Goal: Task Accomplishment & Management: Complete application form

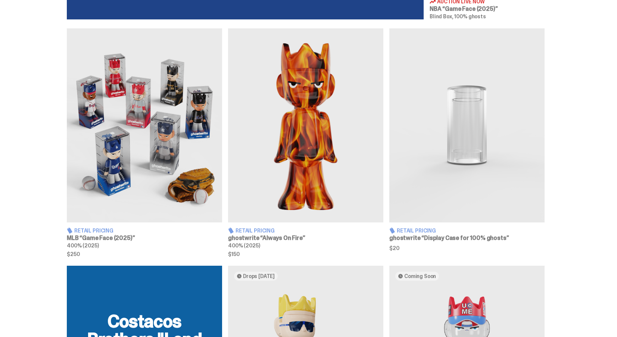
scroll to position [448, 0]
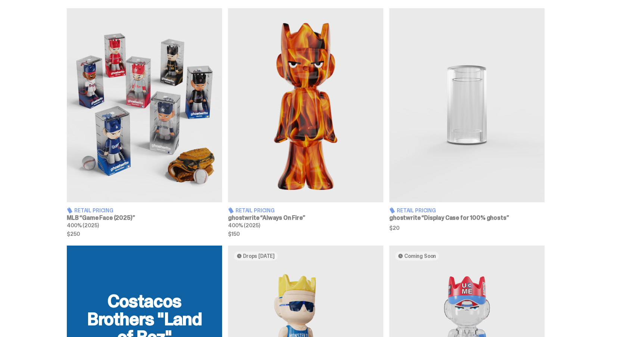
click at [189, 123] on img at bounding box center [144, 105] width 155 height 194
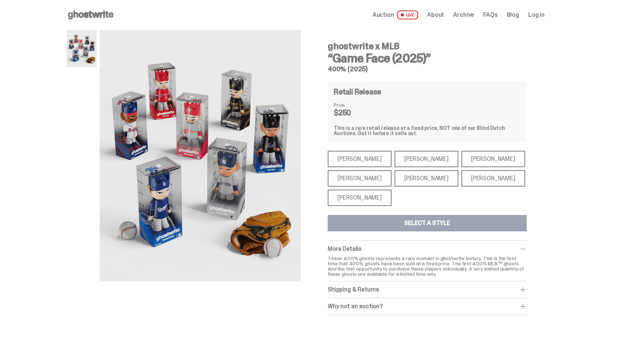
click at [364, 198] on div "[PERSON_NAME]" at bounding box center [359, 197] width 64 height 16
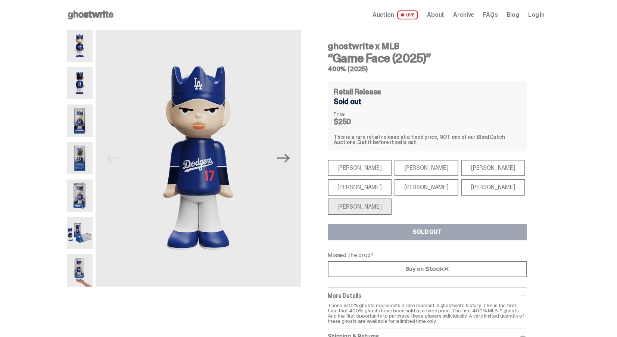
click at [370, 194] on div "[PERSON_NAME]" at bounding box center [359, 187] width 64 height 16
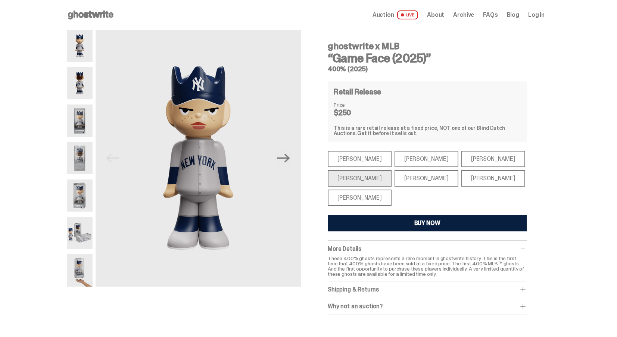
click at [405, 185] on div "[PERSON_NAME]" at bounding box center [426, 178] width 64 height 16
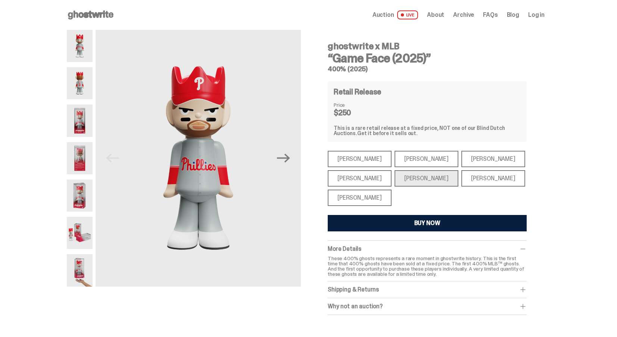
click at [464, 179] on div "[PERSON_NAME]" at bounding box center [493, 178] width 64 height 16
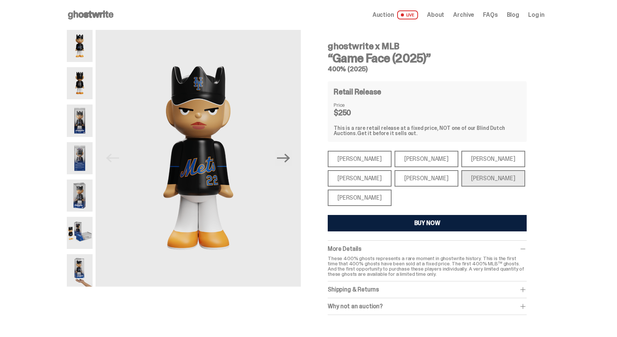
click at [467, 154] on div "[PERSON_NAME]" at bounding box center [493, 159] width 64 height 16
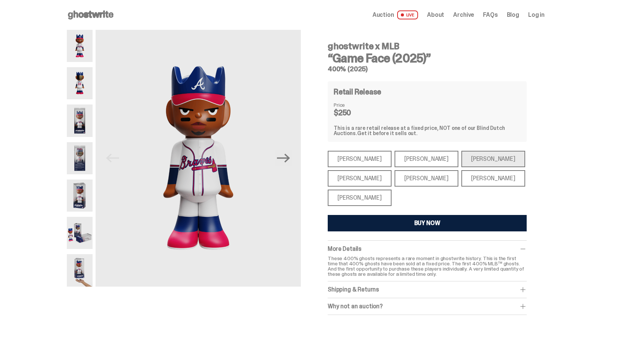
click at [403, 160] on div "[PERSON_NAME]" at bounding box center [426, 159] width 64 height 16
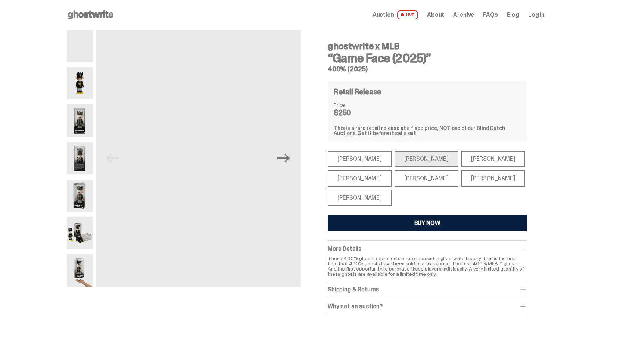
click at [358, 157] on div "[PERSON_NAME]" at bounding box center [359, 159] width 64 height 16
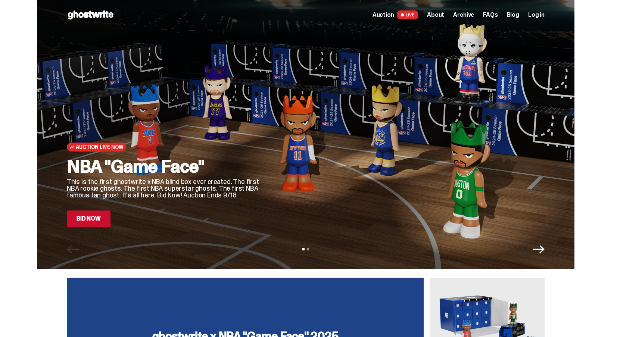
click at [98, 219] on link "Bid Now" at bounding box center [89, 218] width 44 height 16
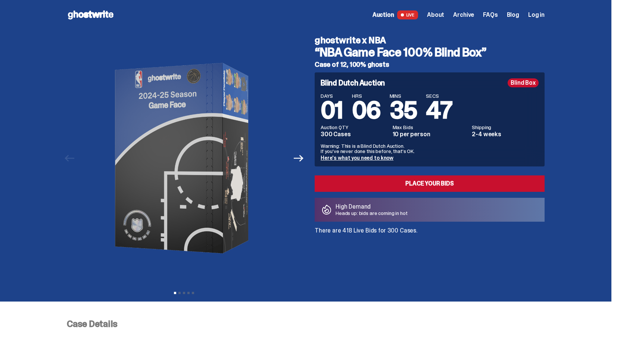
click at [544, 12] on span "Log in" at bounding box center [536, 15] width 16 height 6
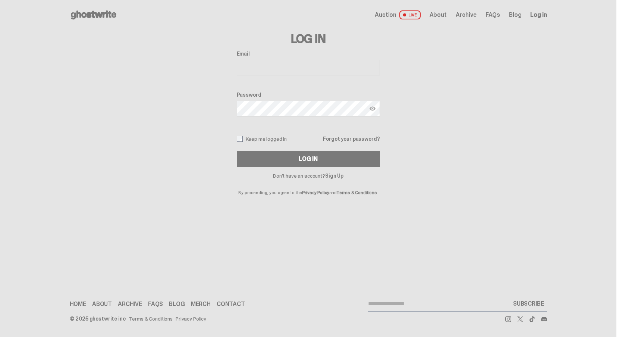
click at [317, 70] on input "Email" at bounding box center [308, 68] width 143 height 16
type input "**********"
click at [237, 151] on button "Log In" at bounding box center [308, 159] width 143 height 16
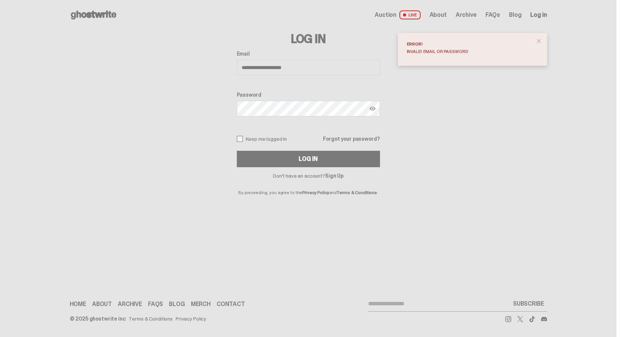
drag, startPoint x: 539, startPoint y: 40, endPoint x: 533, endPoint y: 40, distance: 6.7
click at [539, 40] on span "close" at bounding box center [538, 40] width 7 height 7
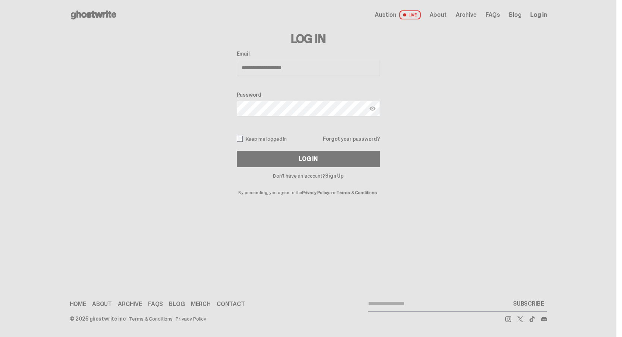
click at [364, 136] on link "Forgot your password?" at bounding box center [351, 138] width 57 height 5
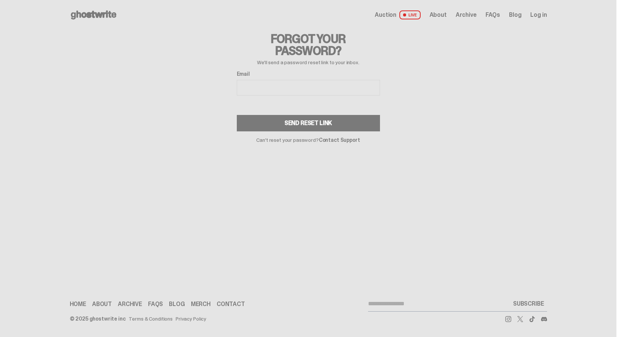
click at [275, 87] on input "Email" at bounding box center [308, 88] width 143 height 16
type input "**********"
click at [299, 120] on div "Send Reset Link" at bounding box center [309, 123] width 48 height 6
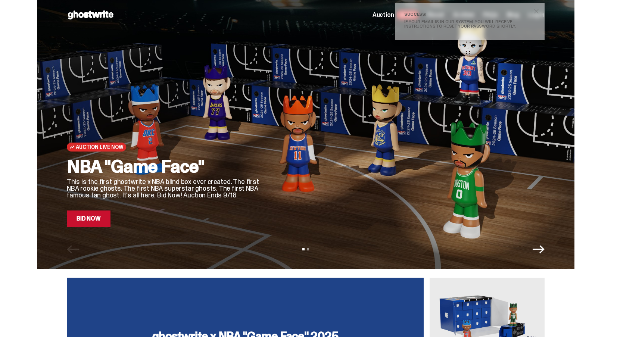
click at [536, 7] on span "close" at bounding box center [535, 10] width 7 height 7
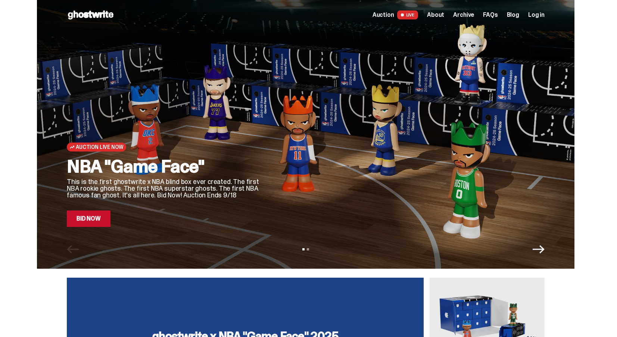
click at [539, 15] on span "Log in" at bounding box center [536, 15] width 16 height 6
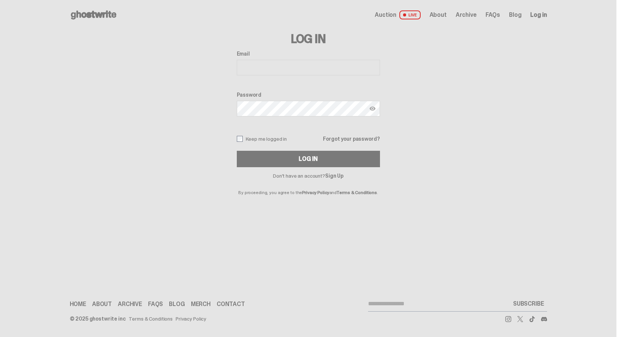
click at [334, 174] on link "Sign Up" at bounding box center [334, 175] width 18 height 7
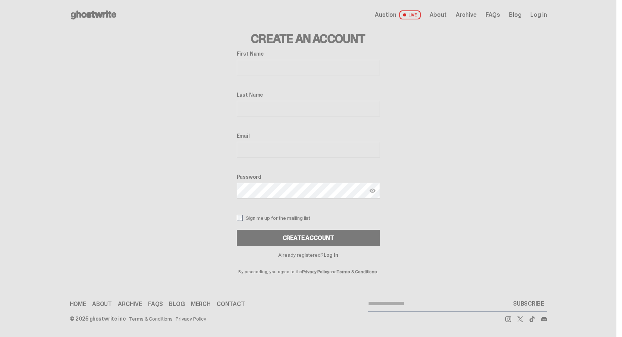
click at [275, 69] on input "First Name" at bounding box center [308, 68] width 143 height 16
type input "***"
click at [283, 107] on input "Last Name" at bounding box center [308, 109] width 143 height 16
type input "*******"
click at [282, 149] on input "Email" at bounding box center [308, 150] width 143 height 16
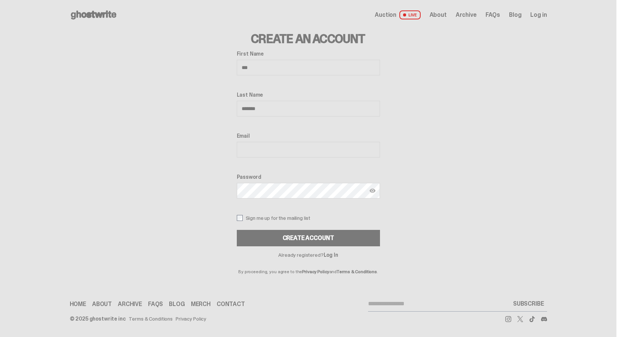
type input "**********"
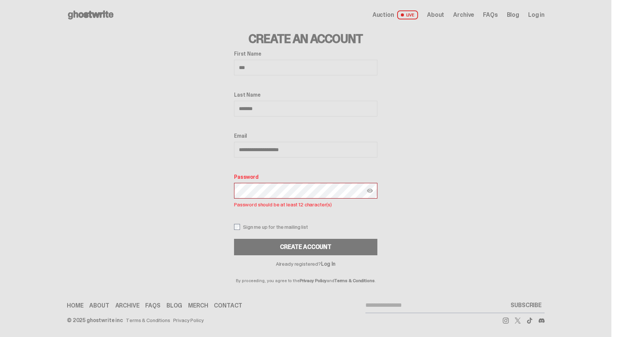
click at [234, 239] on button "Create Account" at bounding box center [305, 247] width 143 height 16
